Goal: Task Accomplishment & Management: Manage account settings

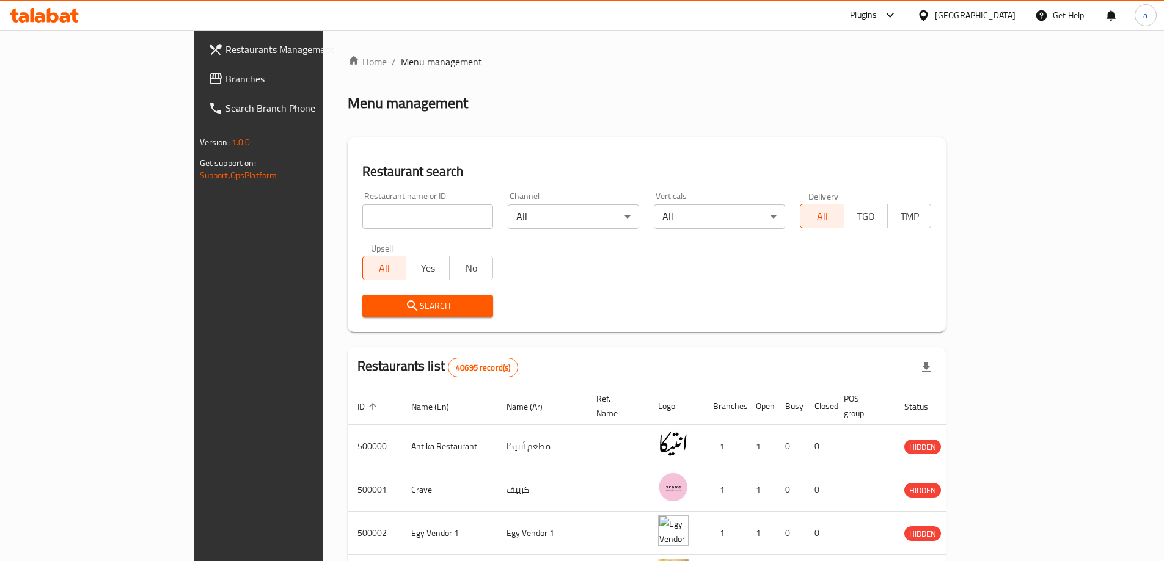
click at [225, 84] on span "Branches" at bounding box center [301, 78] width 153 height 15
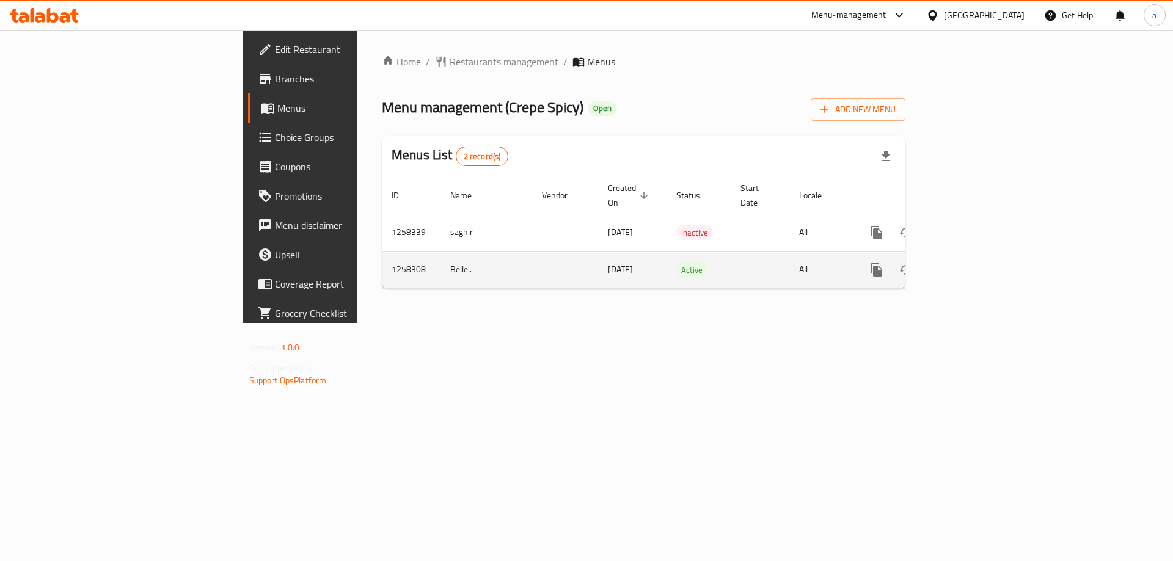
click at [972, 263] on icon "enhanced table" at bounding box center [964, 270] width 15 height 15
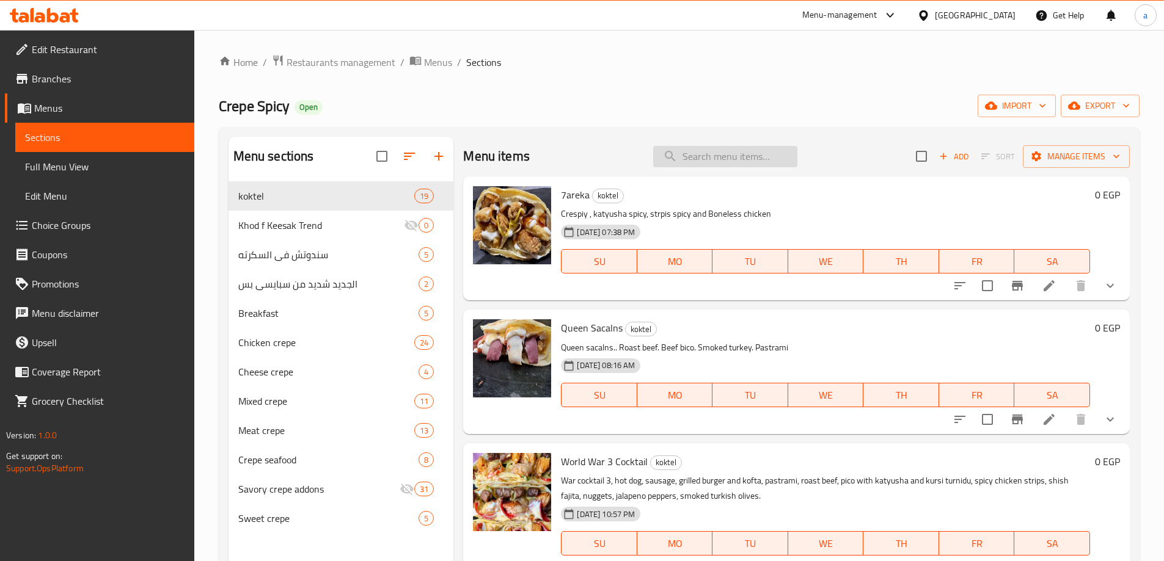
click at [685, 160] on input "search" at bounding box center [725, 156] width 144 height 21
paste input "Koktel Dragon"
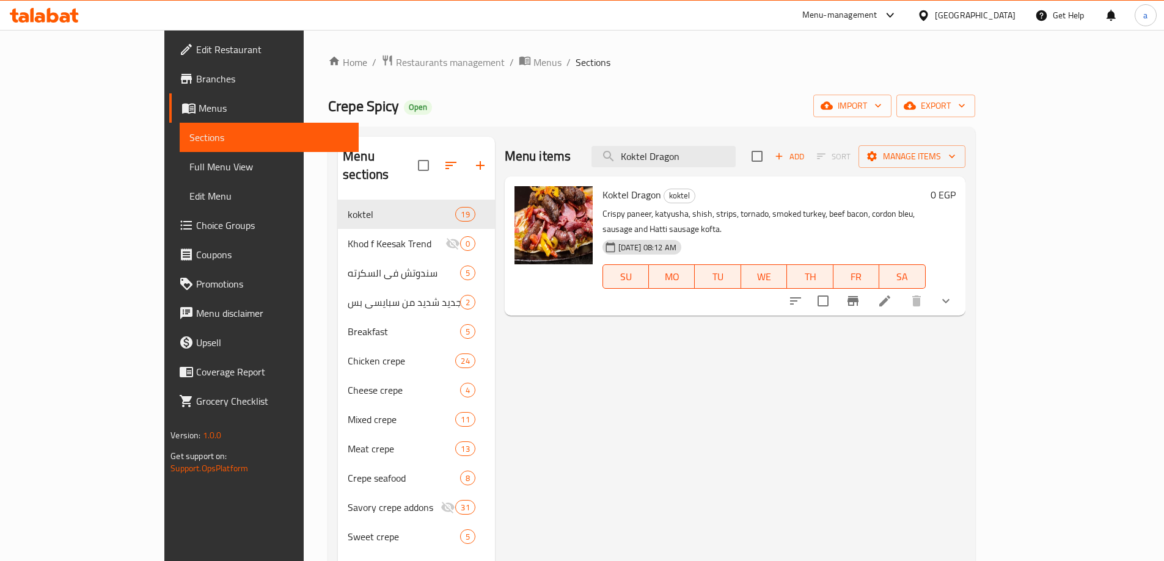
type input "Koktel Dragon"
click at [890, 296] on icon at bounding box center [884, 301] width 11 height 11
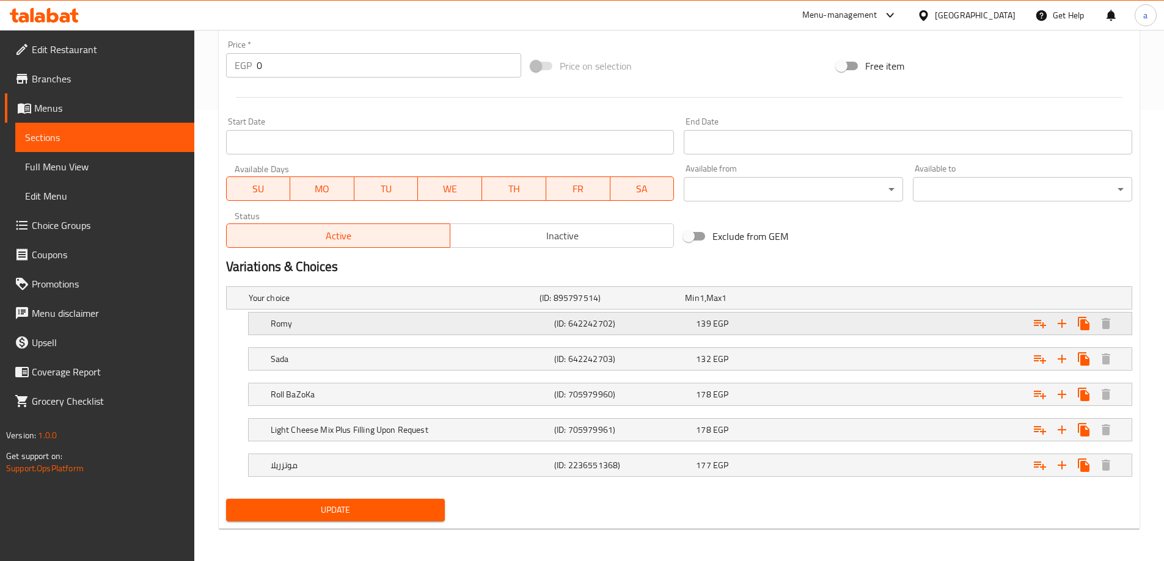
scroll to position [453, 0]
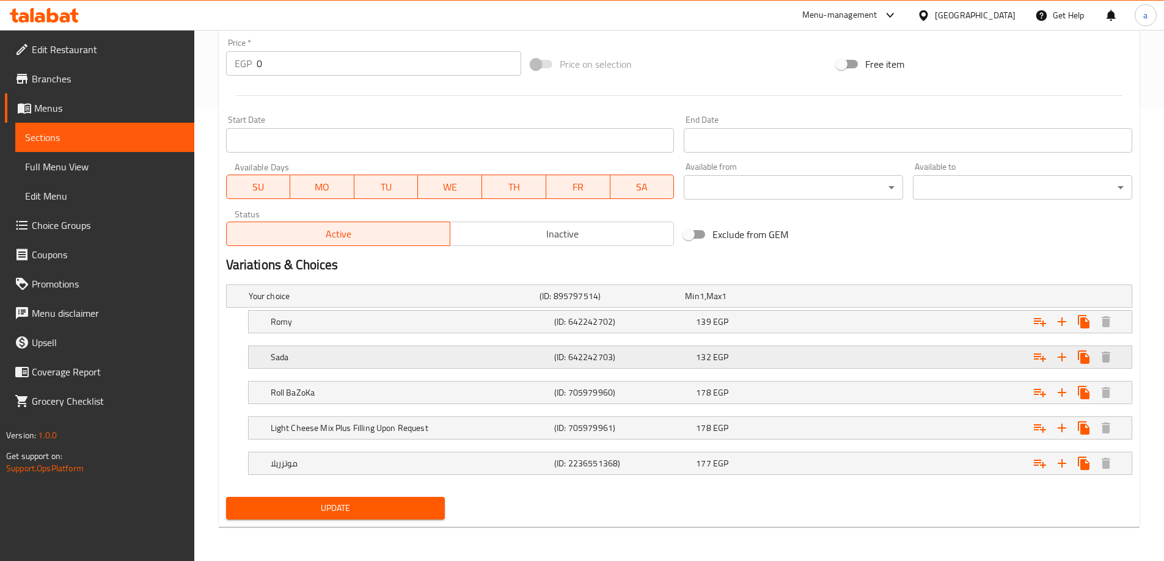
click at [415, 302] on h5 "Sada" at bounding box center [392, 296] width 286 height 12
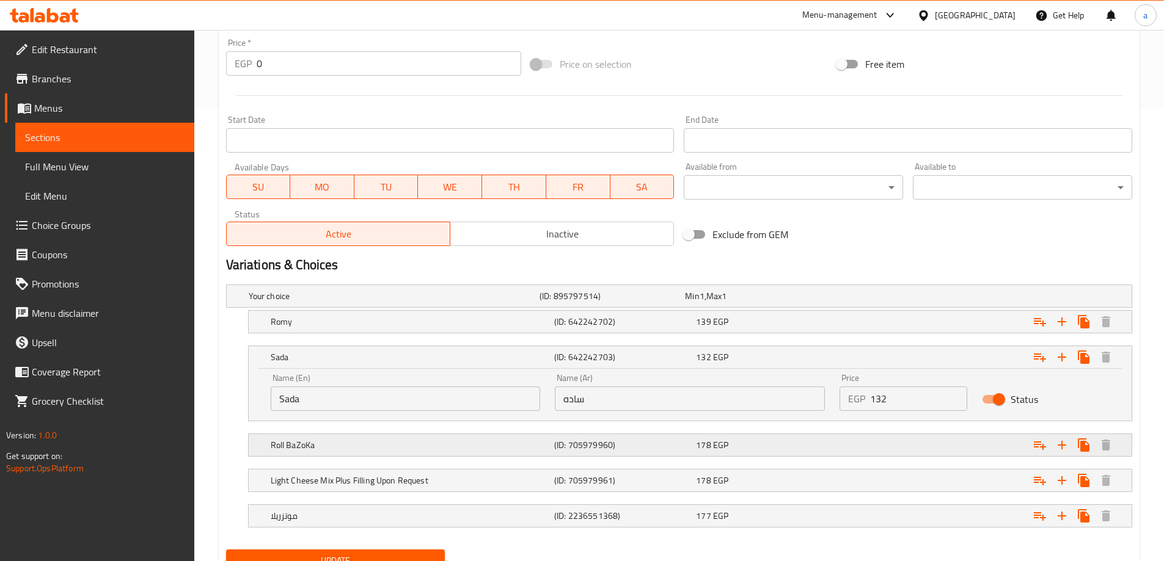
click at [393, 302] on h5 "Roll BaZoKa" at bounding box center [392, 296] width 286 height 12
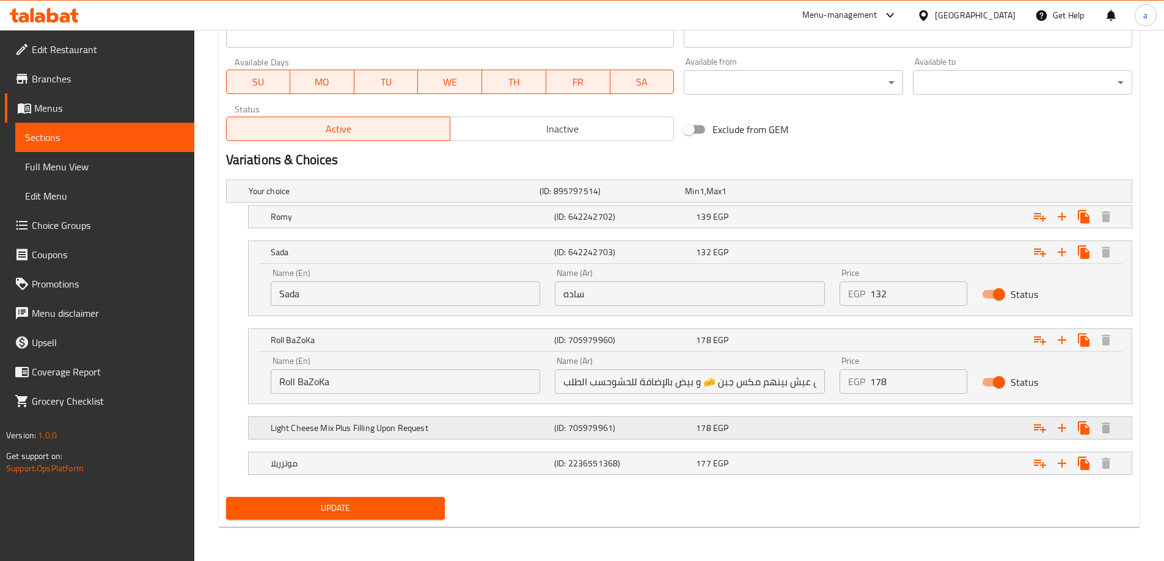
click at [397, 197] on h5 "Light Cheese Mix Plus Filling Upon Request" at bounding box center [392, 191] width 286 height 12
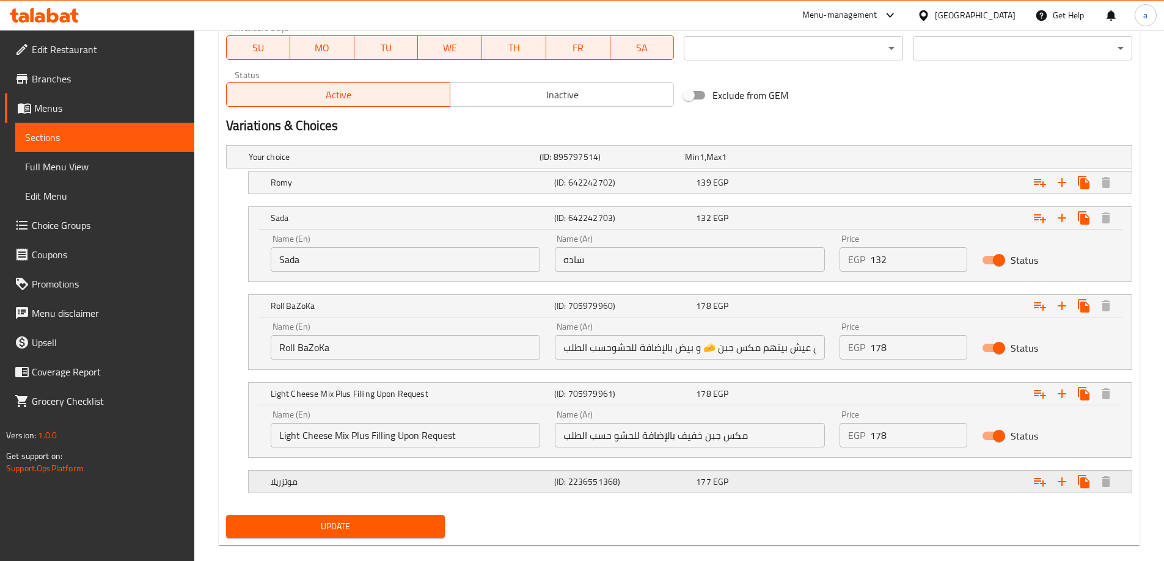
scroll to position [611, 0]
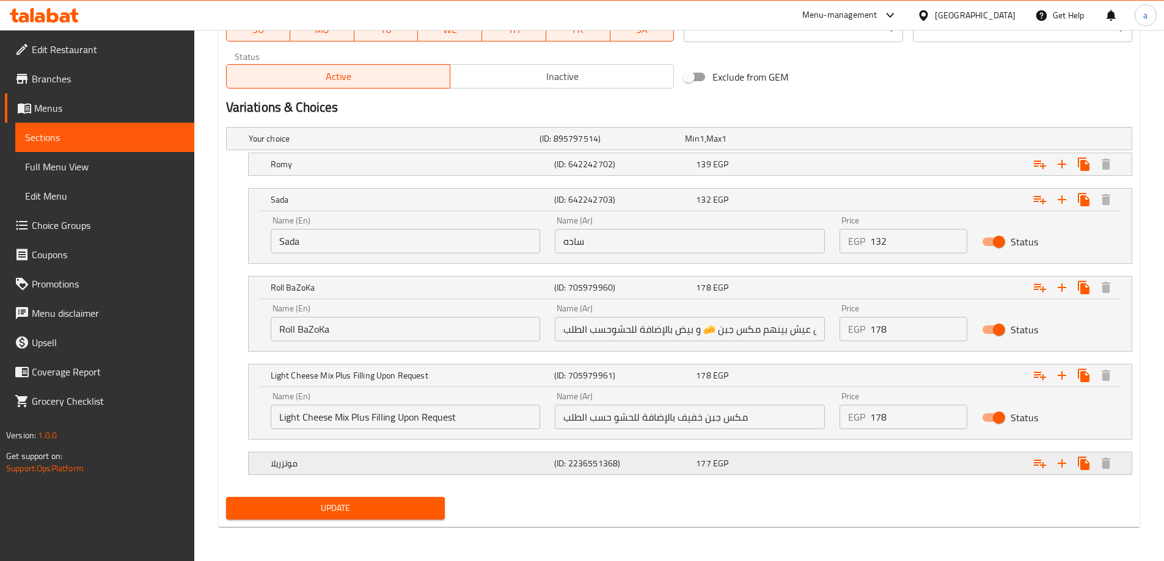
click at [431, 147] on div "موتزريلا" at bounding box center [391, 138] width 291 height 17
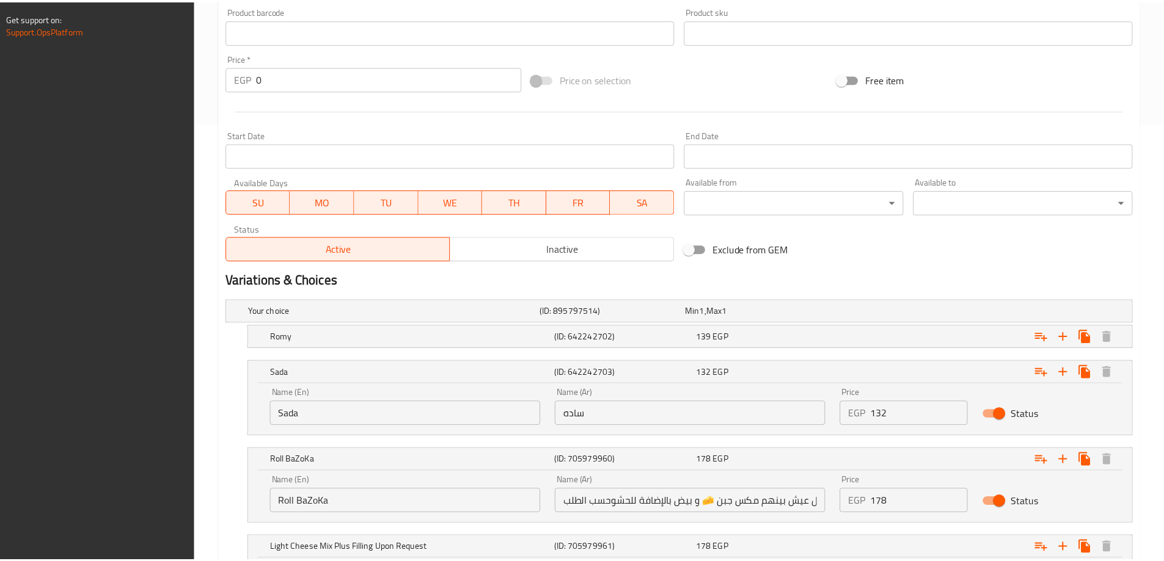
scroll to position [663, 0]
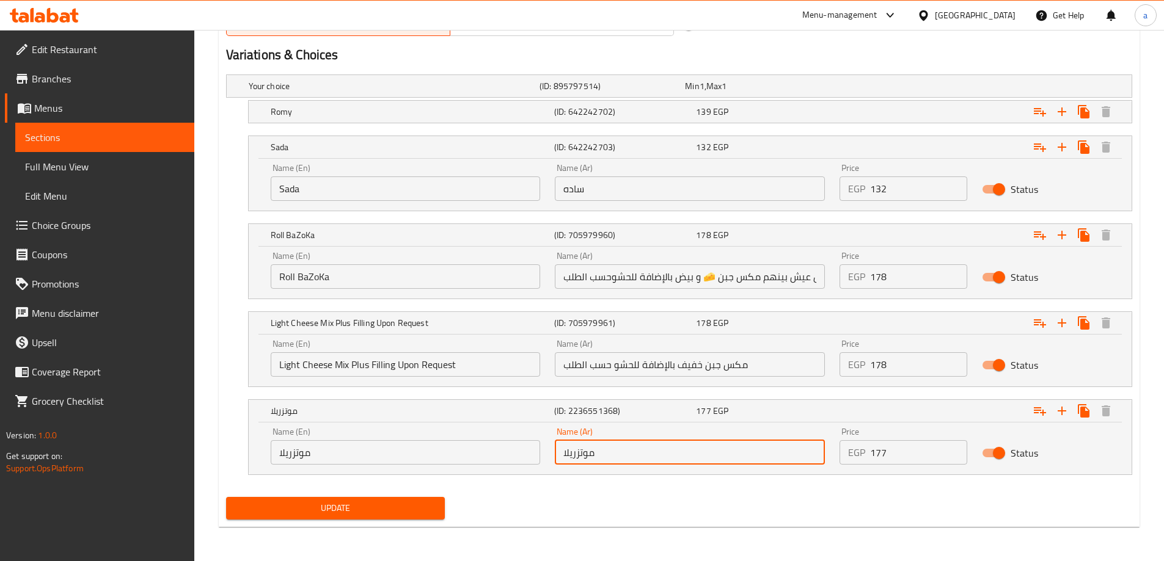
drag, startPoint x: 599, startPoint y: 454, endPoint x: 536, endPoint y: 454, distance: 62.9
click at [536, 454] on div "Name (En) موتزريلا Name (En) Name (Ar) موتزريلا Name (Ar) Price EGP 177 Price S…" at bounding box center [689, 446] width 853 height 52
click at [635, 456] on input "موتزريلا" at bounding box center [690, 452] width 270 height 24
